Goal: Information Seeking & Learning: Learn about a topic

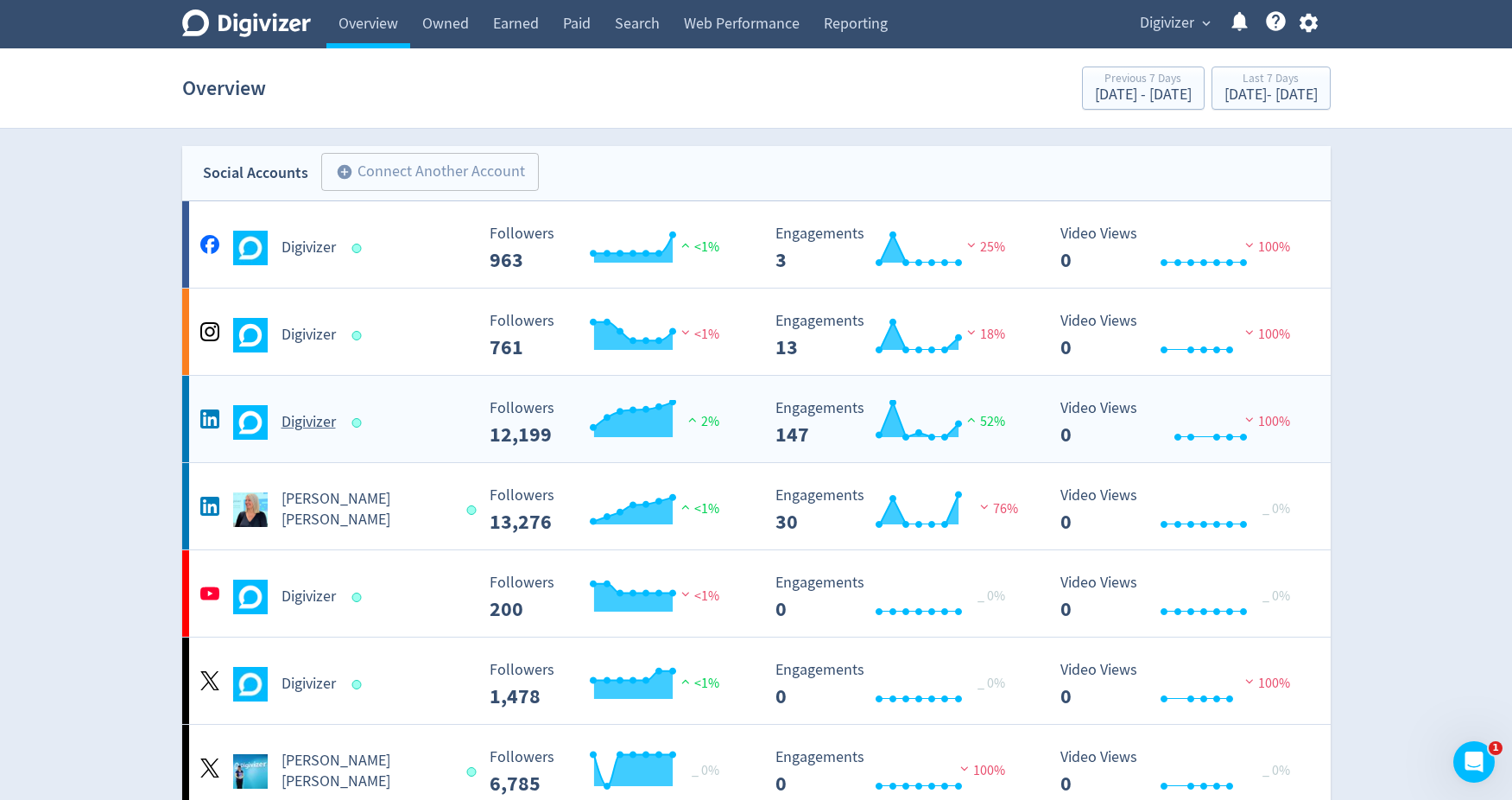
click at [390, 434] on div "Digivizer" at bounding box center [336, 422] width 279 height 35
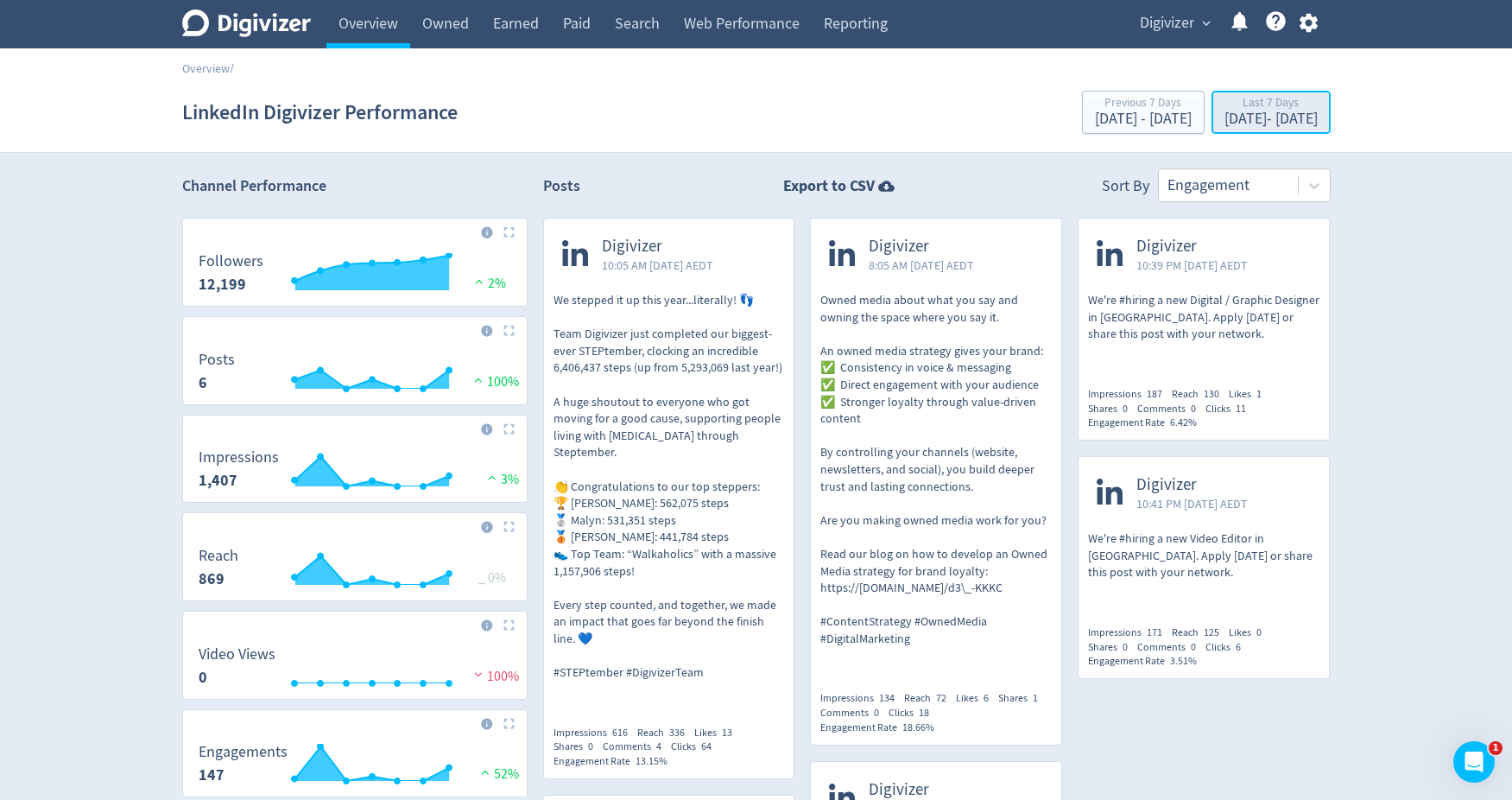
click at [1224, 115] on div "Oct 8, 2025 - Oct 14, 2025" at bounding box center [1270, 119] width 93 height 16
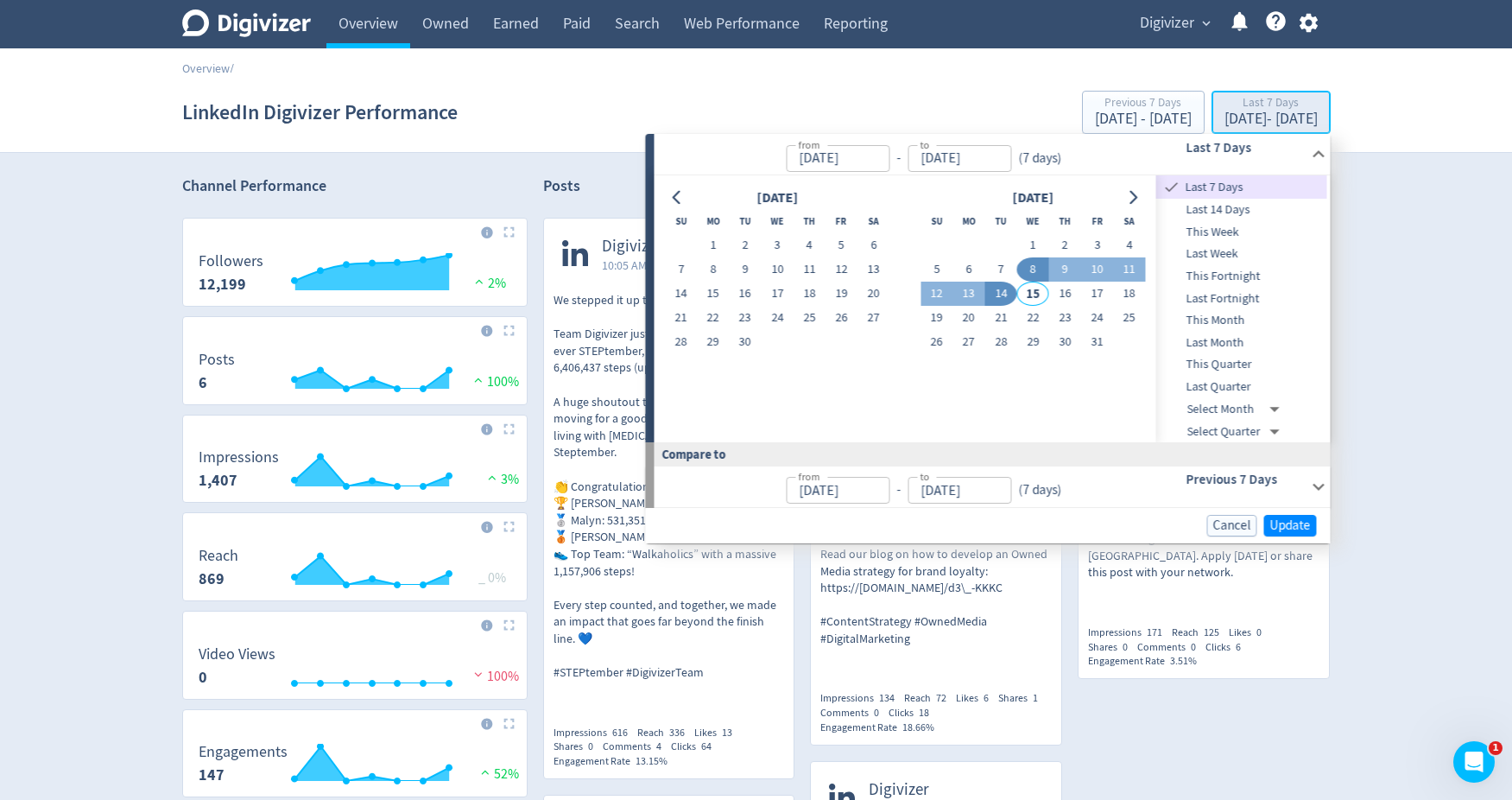
type input "Oct 08, 2025"
type input "Oct 14, 2025"
type input "Oct 01, 2025"
type input "Oct 07, 2025"
click at [1217, 392] on span "Last Quarter" at bounding box center [1241, 387] width 171 height 19
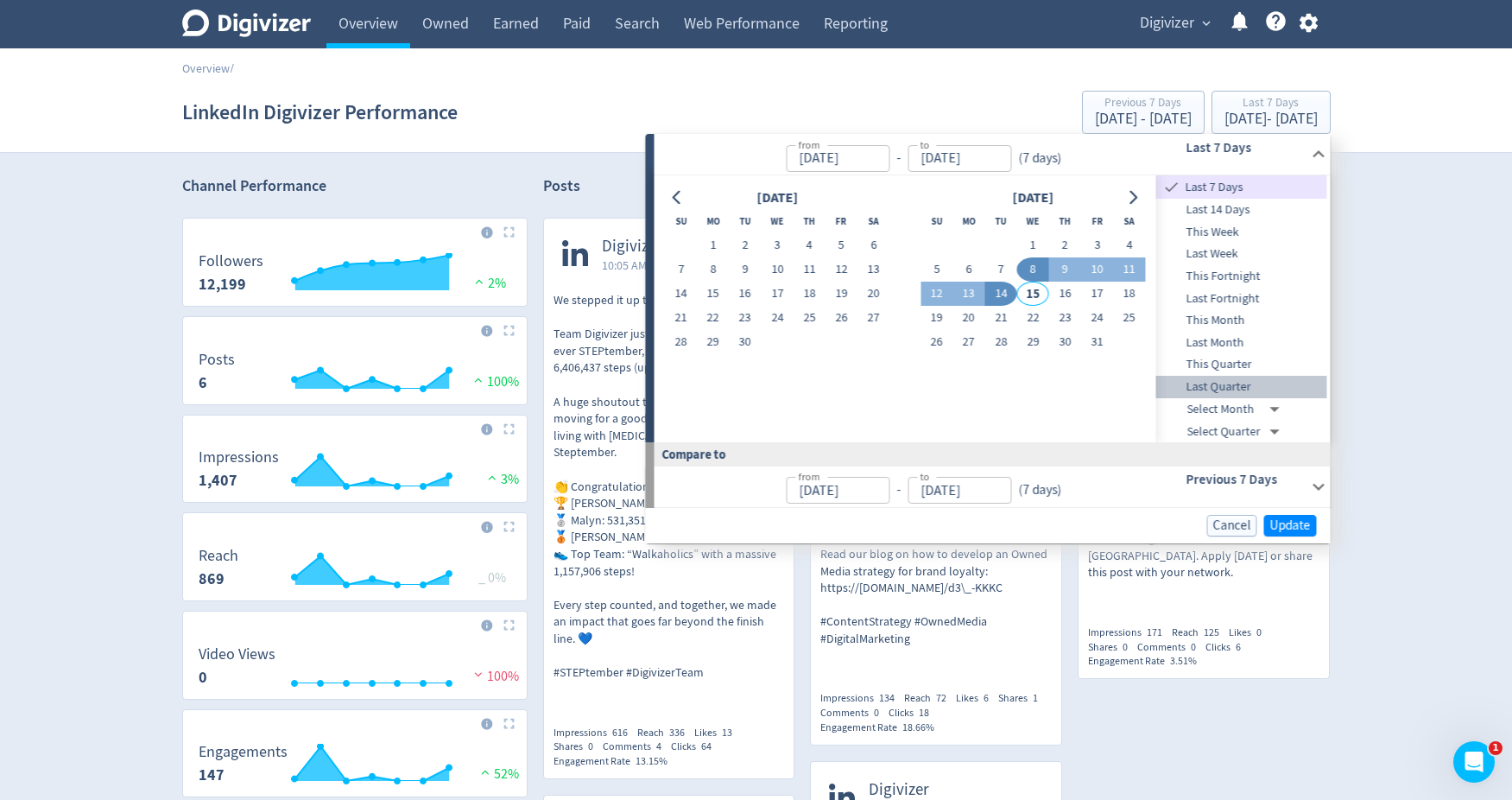
type input "Jul 01, 2025"
type input "Sep 30, 2025"
type input "Apr 01, 2025"
type input "Jun 30, 2025"
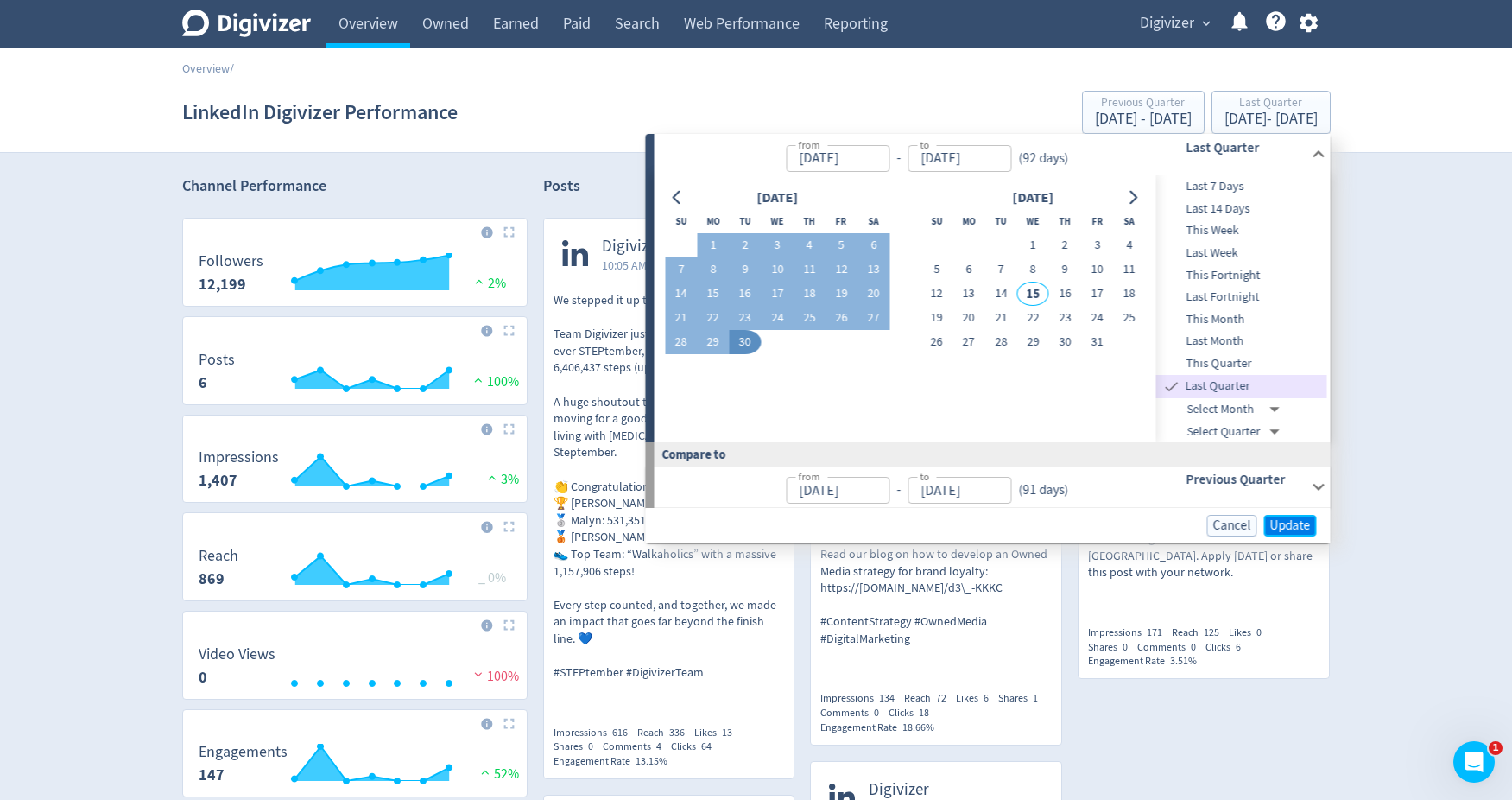
click at [1293, 524] on span "Update" at bounding box center [1290, 526] width 40 height 13
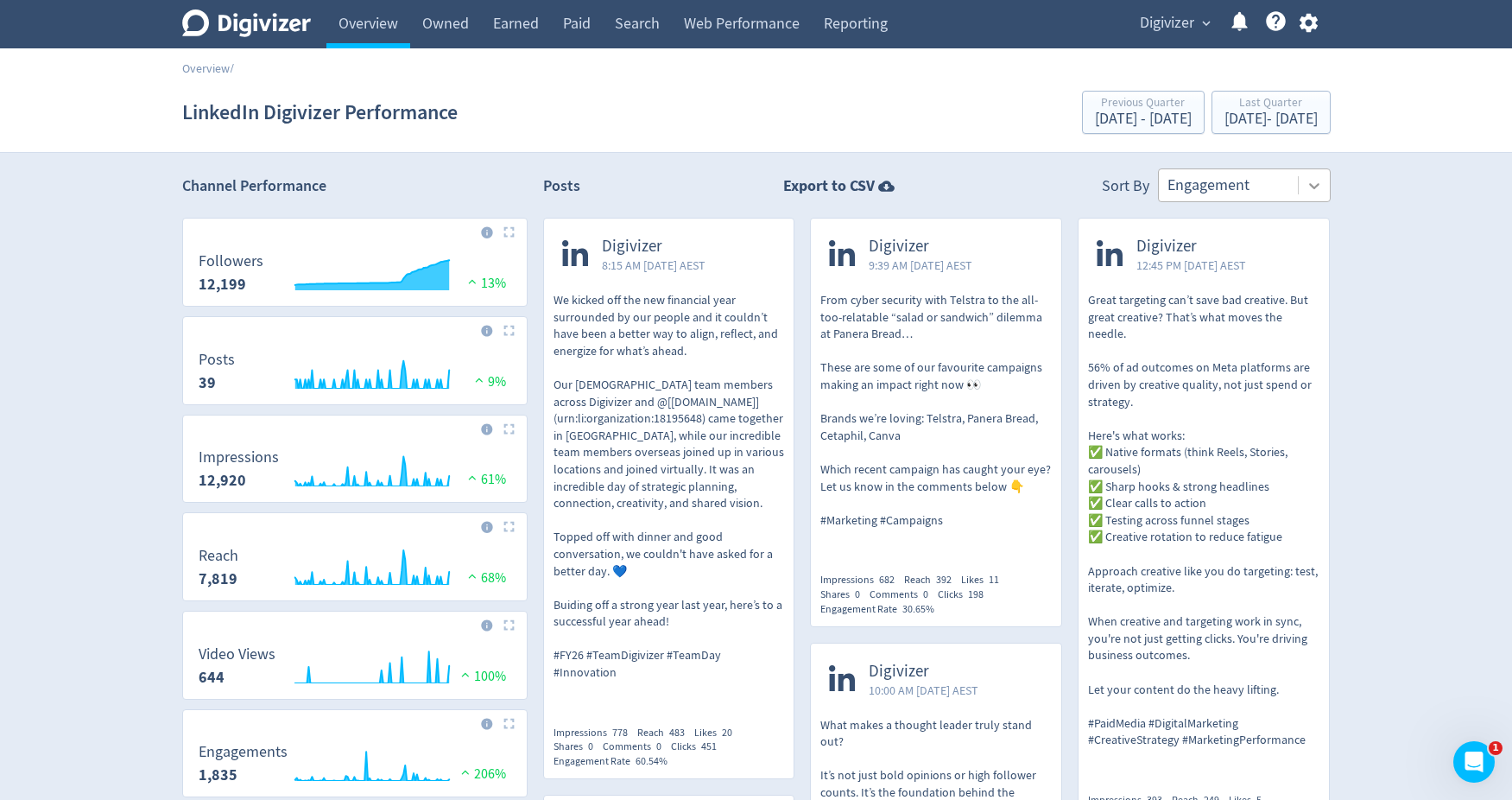
click at [1310, 195] on div at bounding box center [1313, 185] width 31 height 31
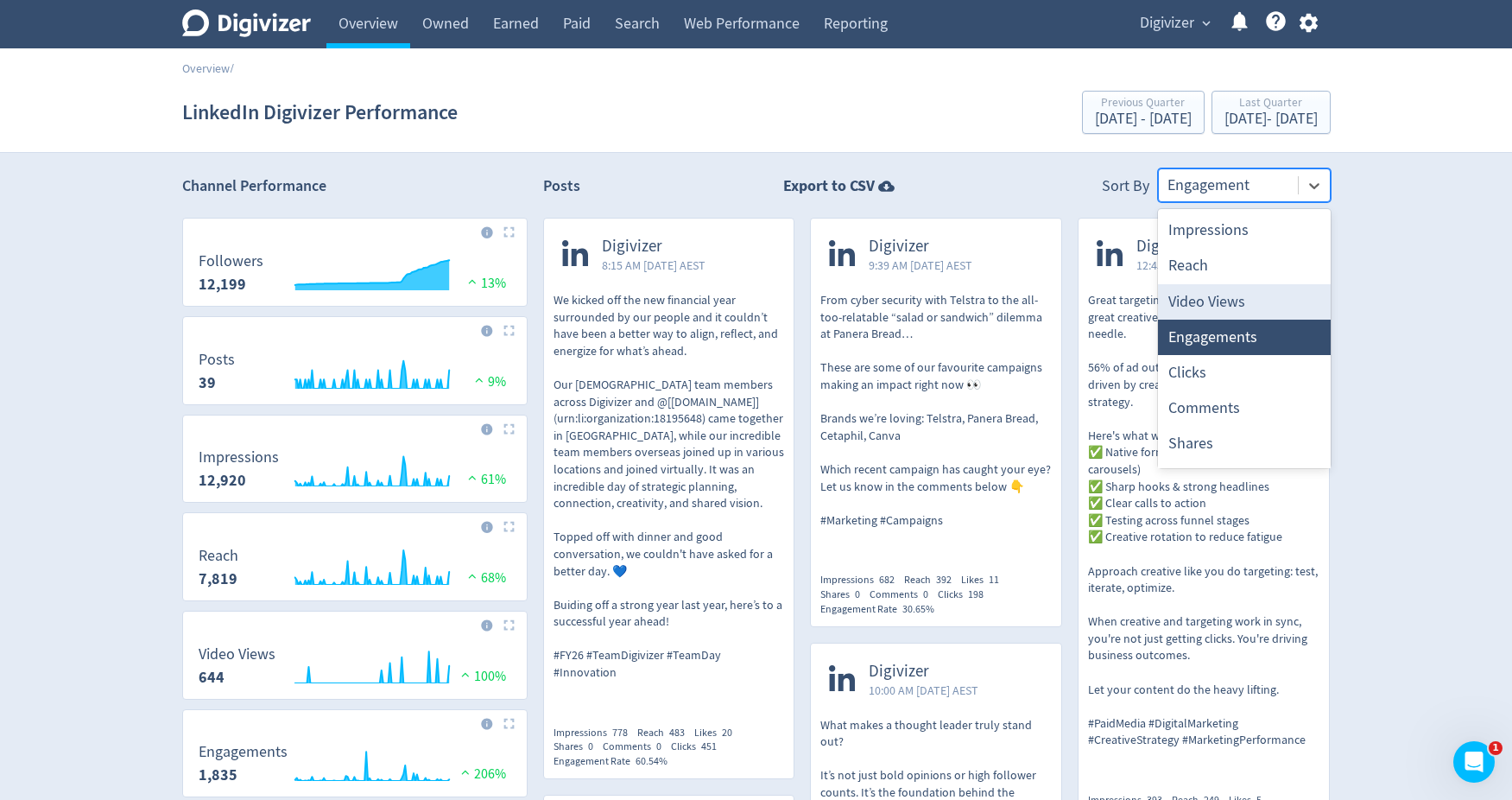
click at [1223, 309] on div "Video Views" at bounding box center [1244, 302] width 172 height 36
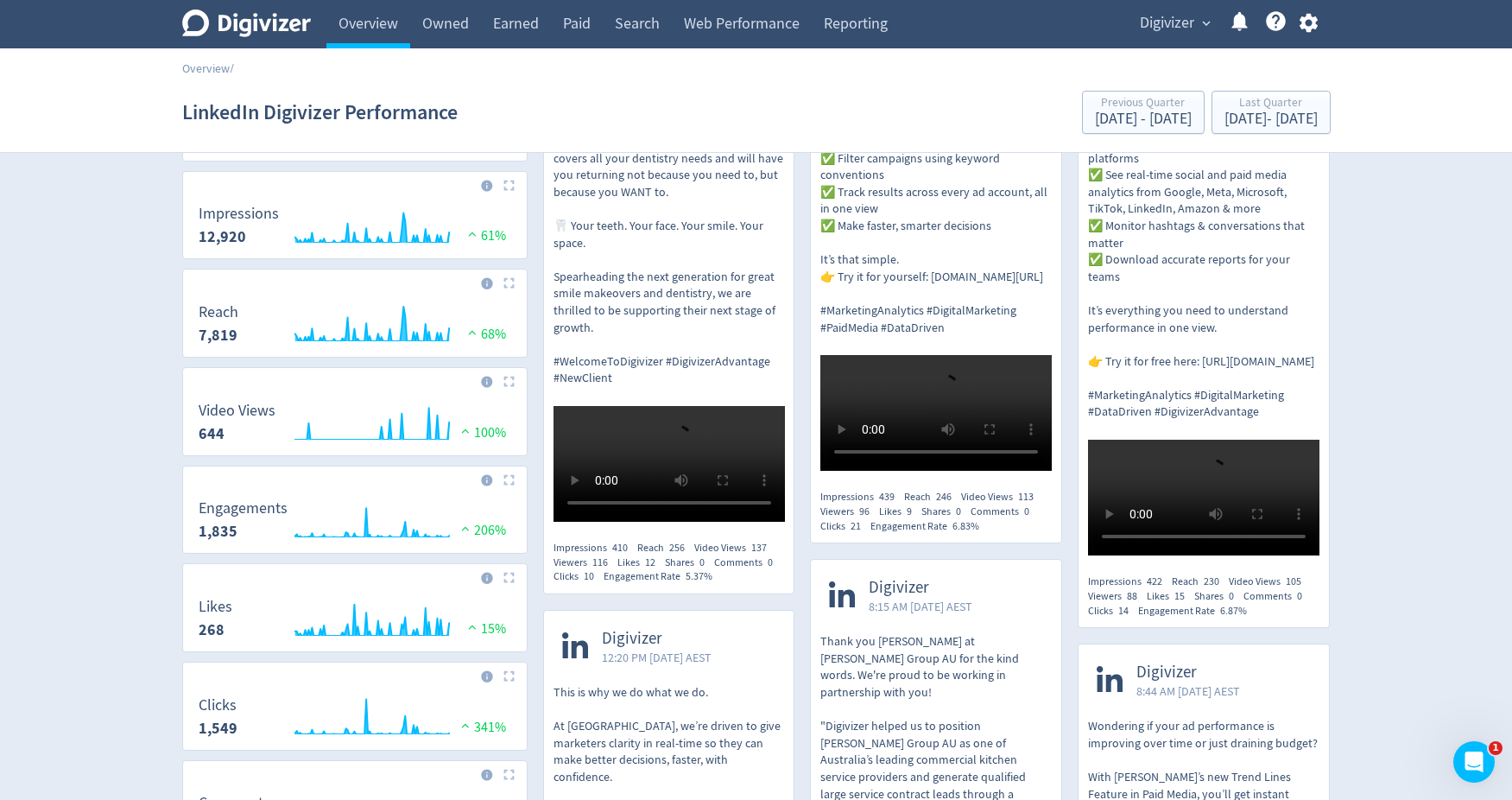
scroll to position [324, 0]
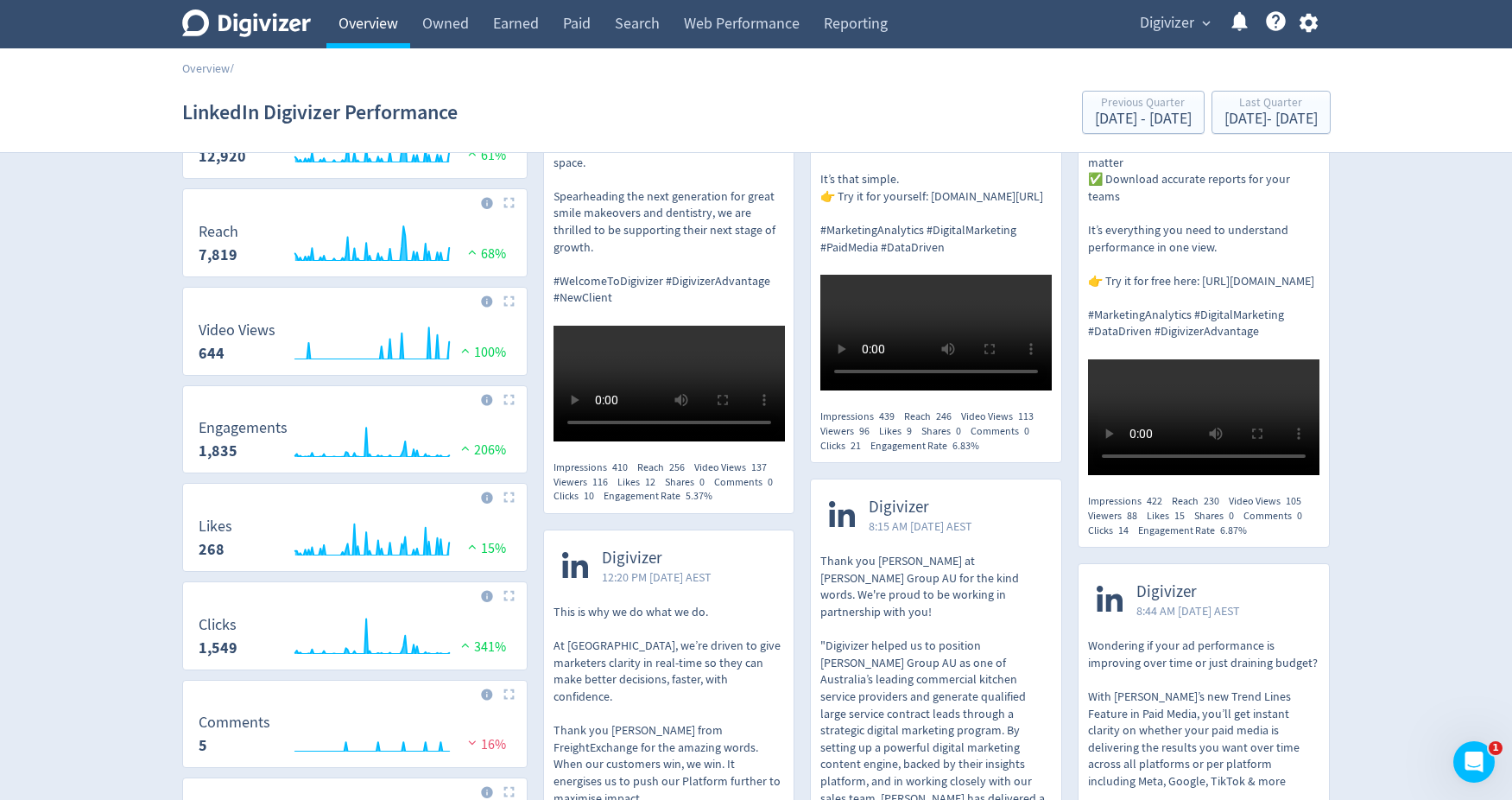
click at [367, 22] on link "Overview" at bounding box center [367, 24] width 83 height 49
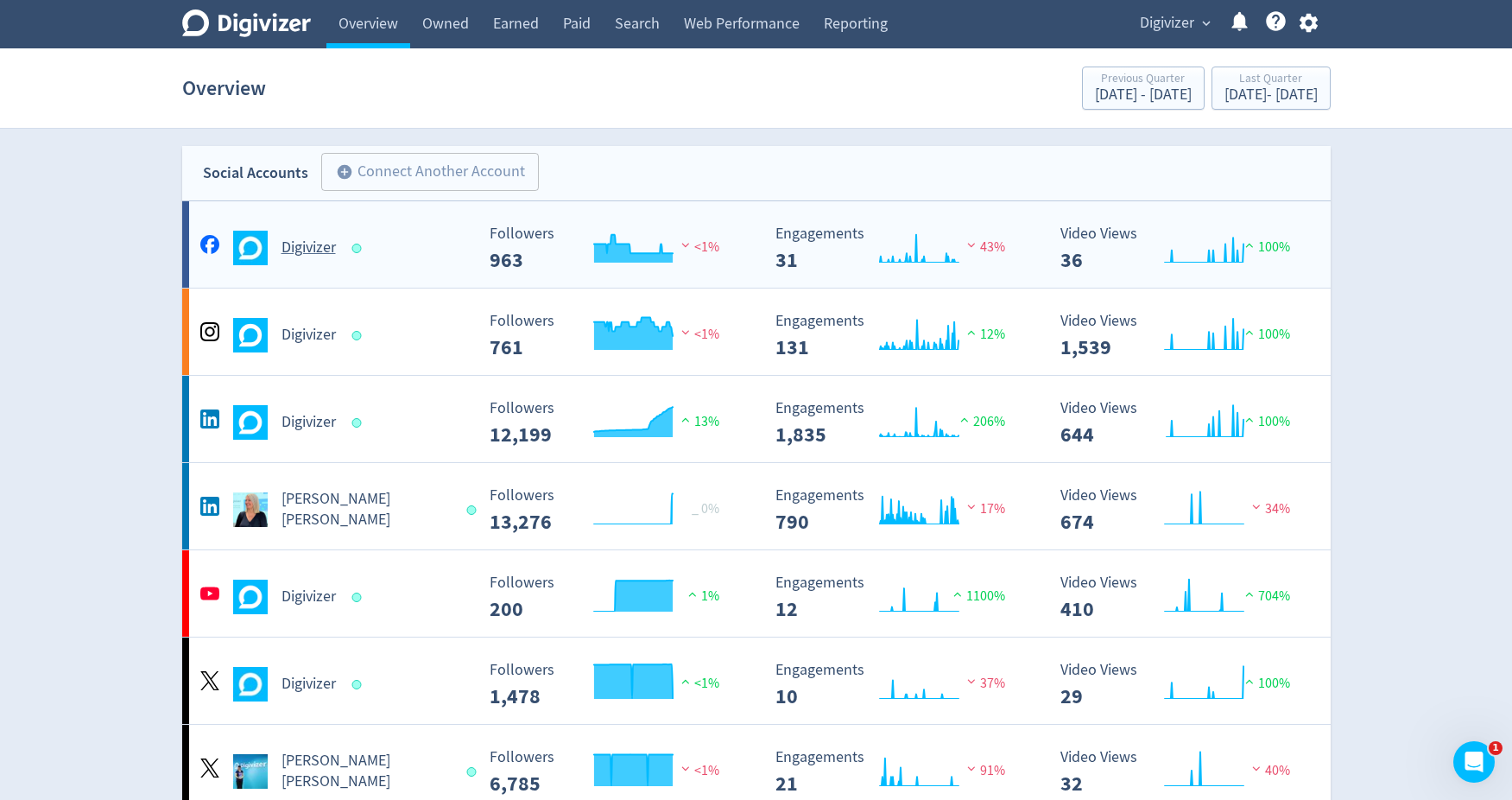
click at [341, 254] on div "Digivizer" at bounding box center [336, 248] width 279 height 35
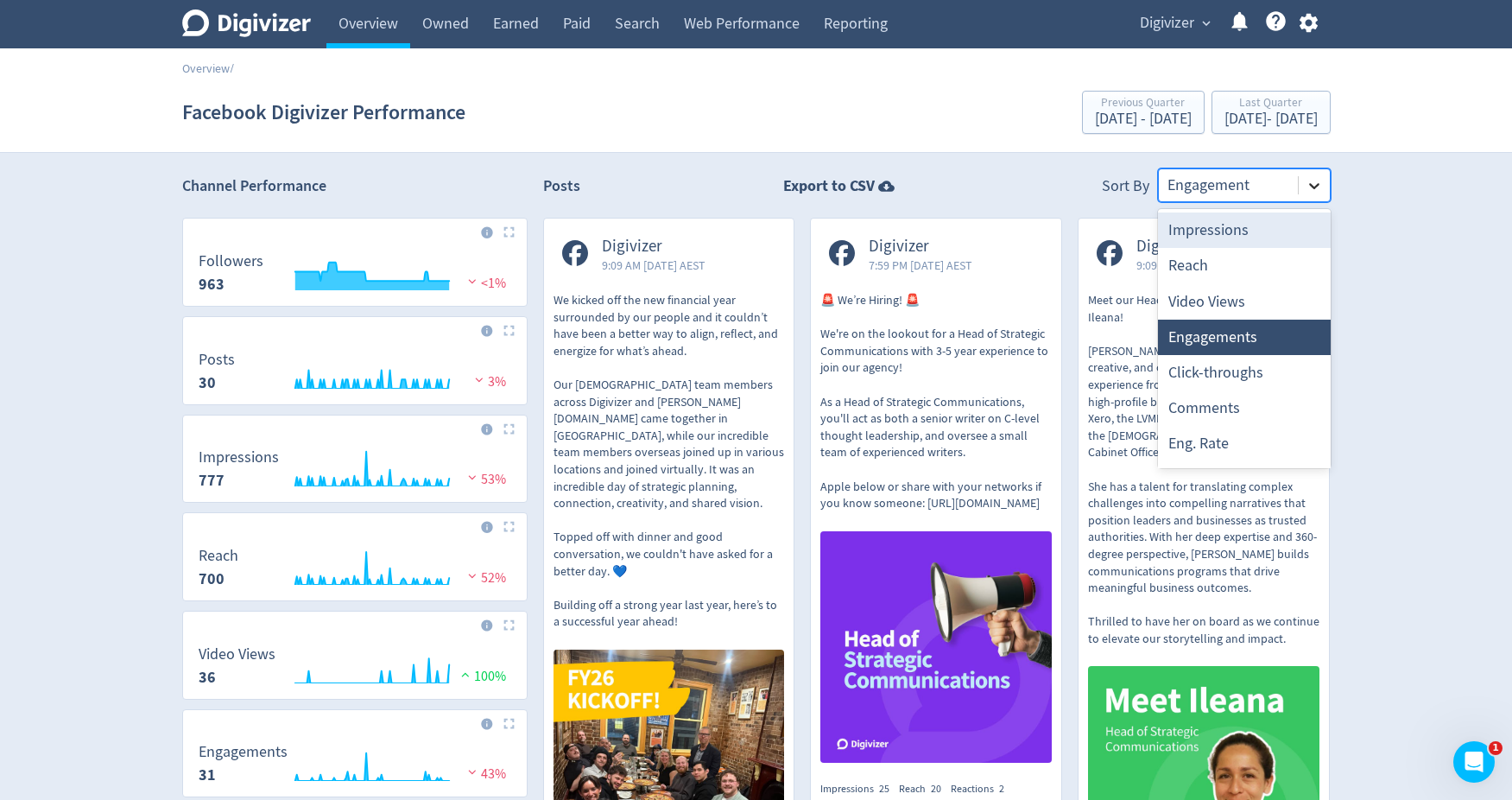
click at [1313, 188] on icon at bounding box center [1313, 186] width 10 height 6
click at [1239, 297] on div "Video Views" at bounding box center [1244, 302] width 172 height 36
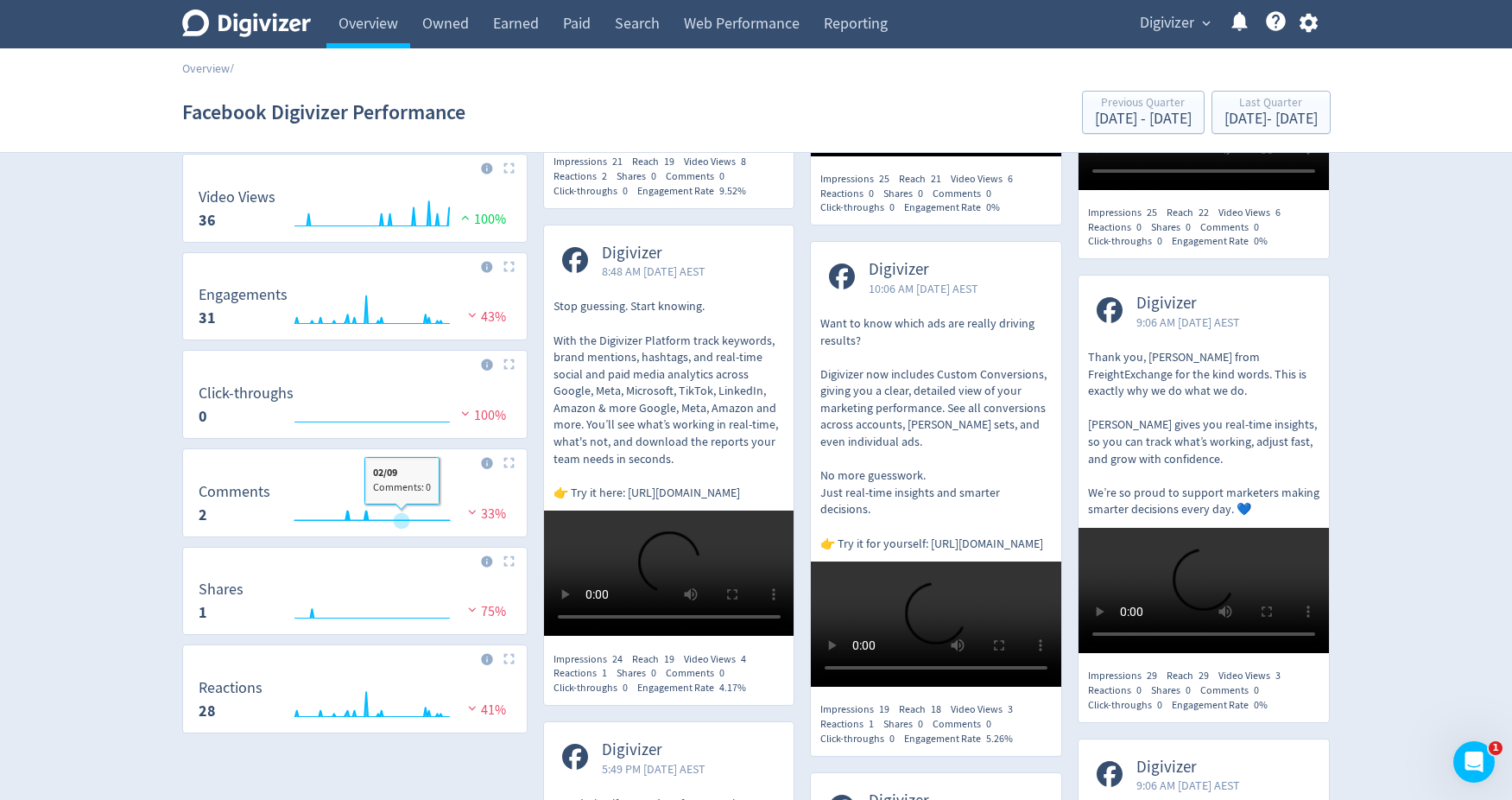
scroll to position [456, 0]
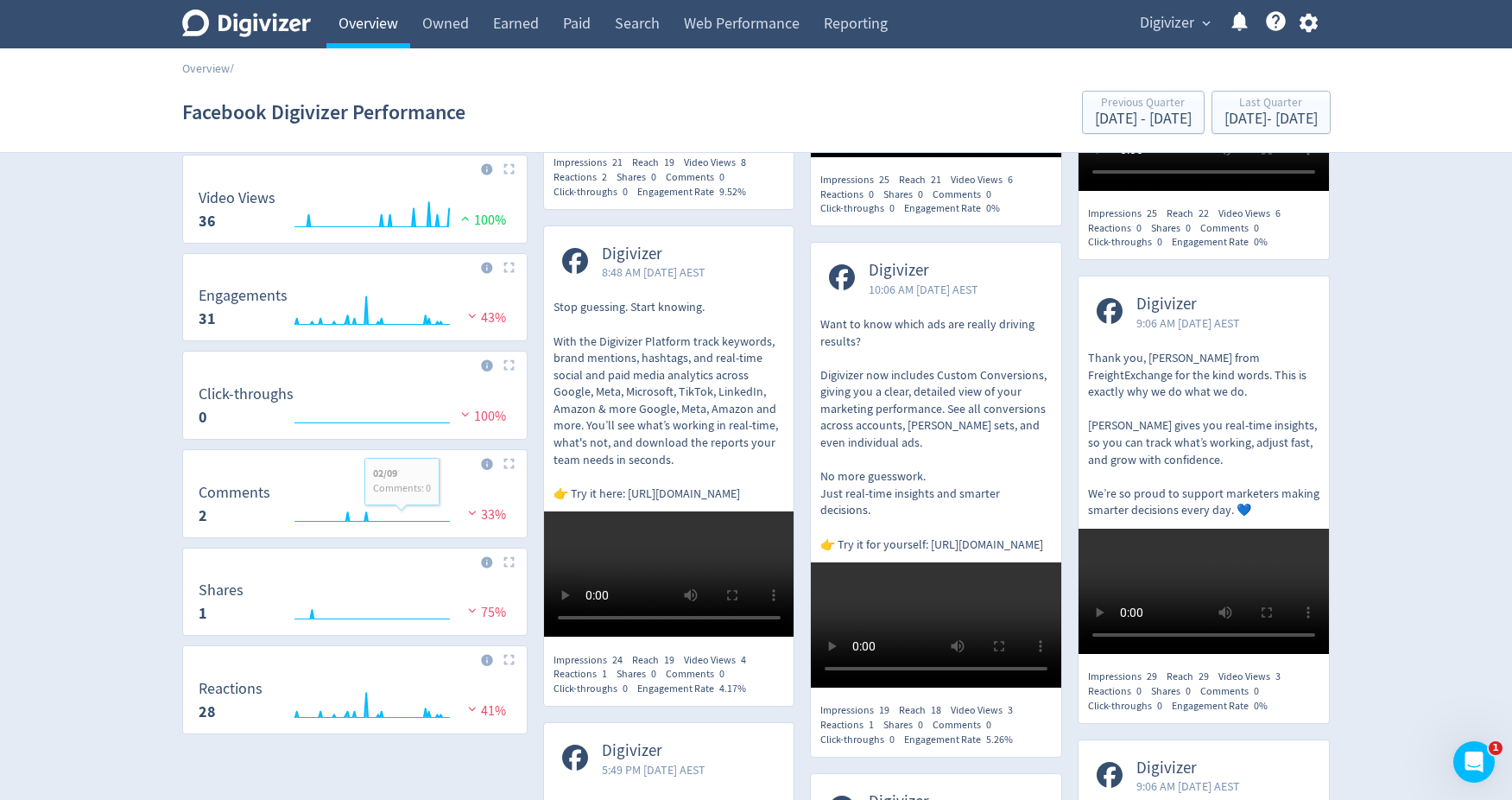
click at [367, 38] on link "Overview" at bounding box center [367, 24] width 83 height 49
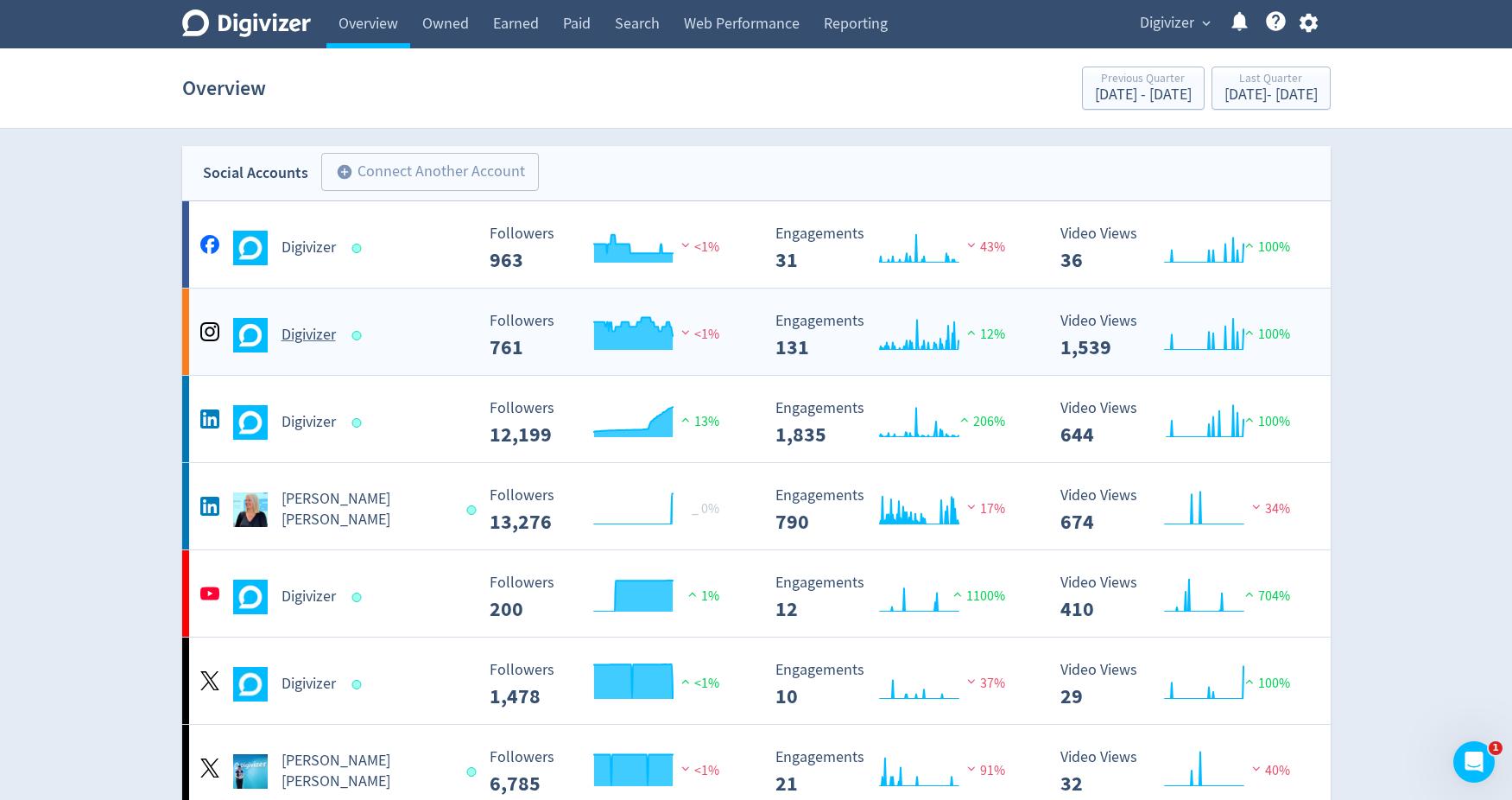
click at [326, 358] on div "Digivizer Created with Highcharts 10.3.3 Followers 761 <1% Created with Highcha…" at bounding box center [756, 332] width 1148 height 86
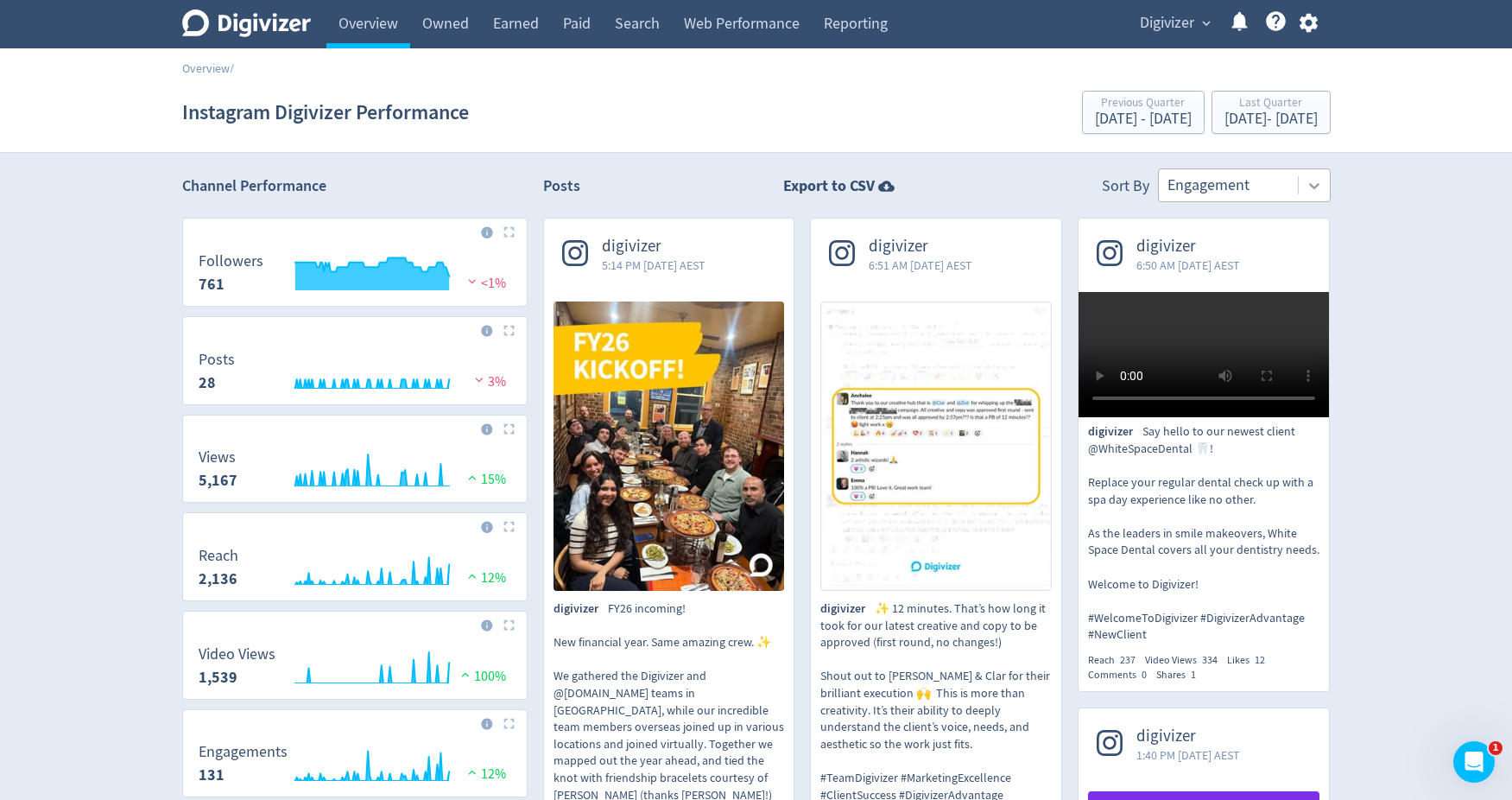
click at [1318, 190] on icon at bounding box center [1314, 186] width 17 height 17
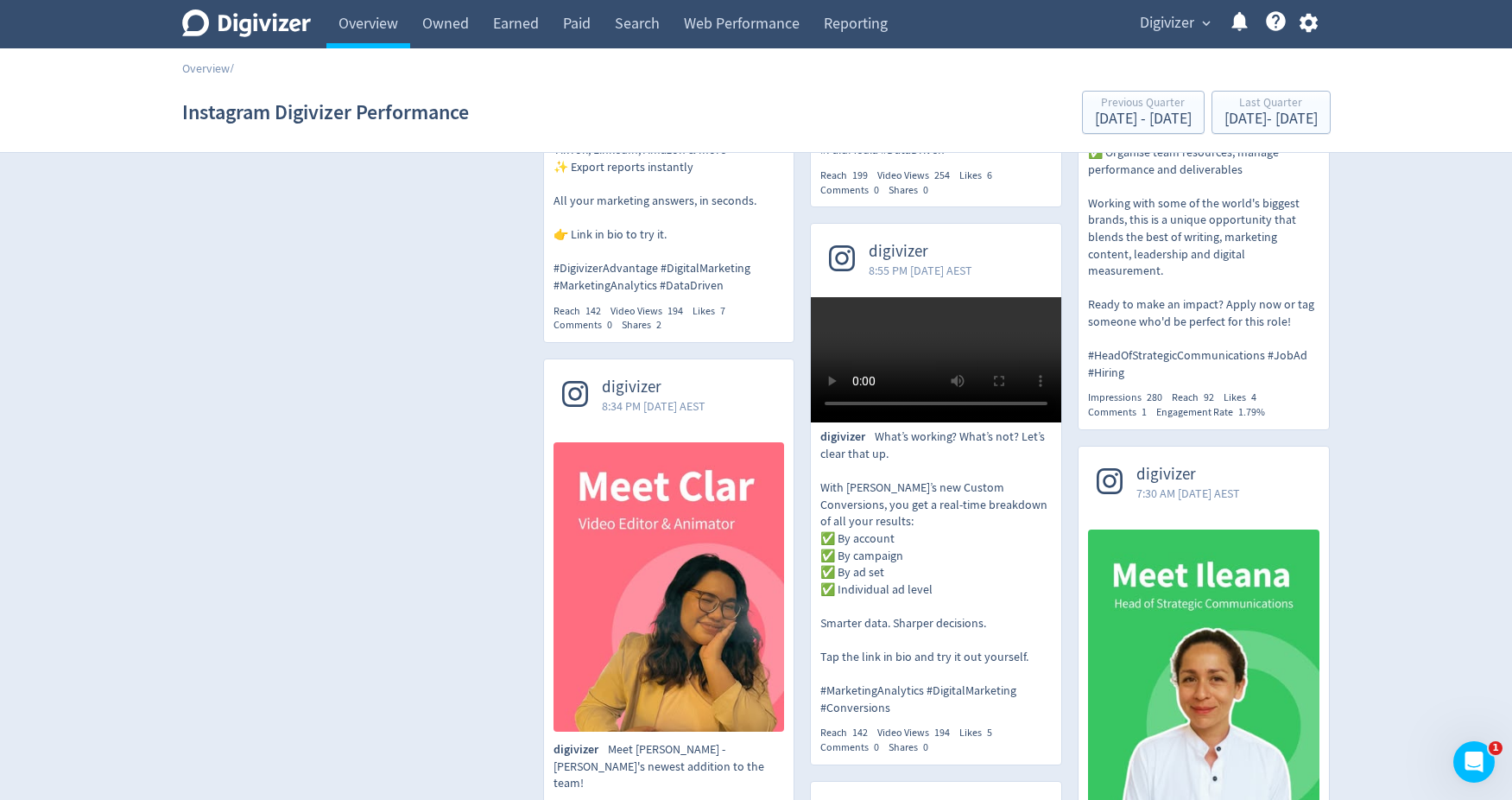
scroll to position [1162, 0]
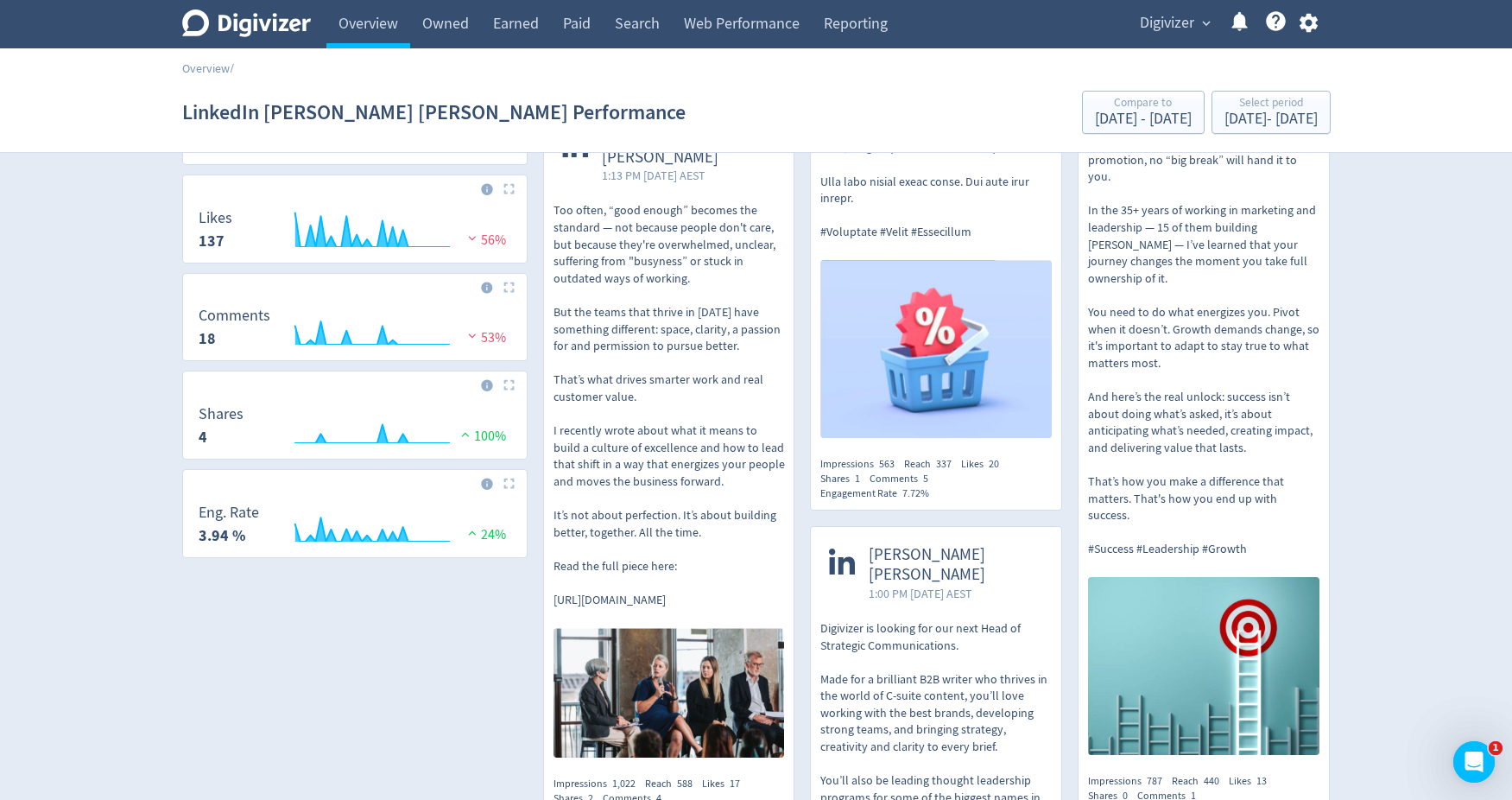
scroll to position [846, 0]
